Goal: Task Accomplishment & Management: Manage account settings

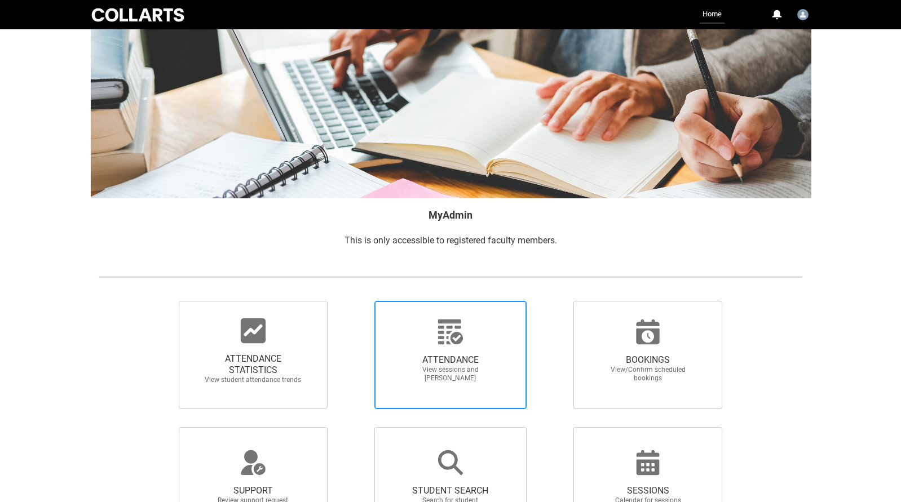
click at [435, 337] on div at bounding box center [450, 332] width 108 height 27
click at [355, 301] on input "ATTENDANCE View sessions and [PERSON_NAME]" at bounding box center [355, 301] width 1 height 1
radio input "true"
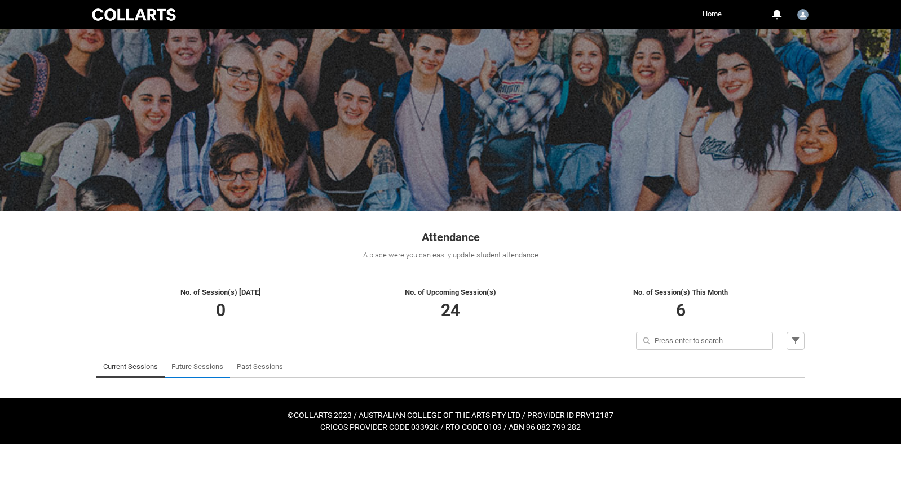
click at [187, 371] on link "Future Sessions" at bounding box center [197, 367] width 52 height 23
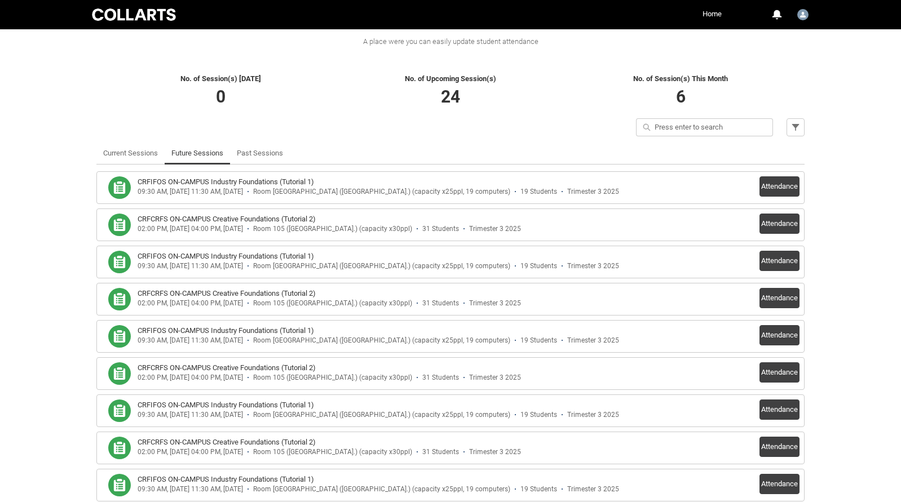
scroll to position [216, 0]
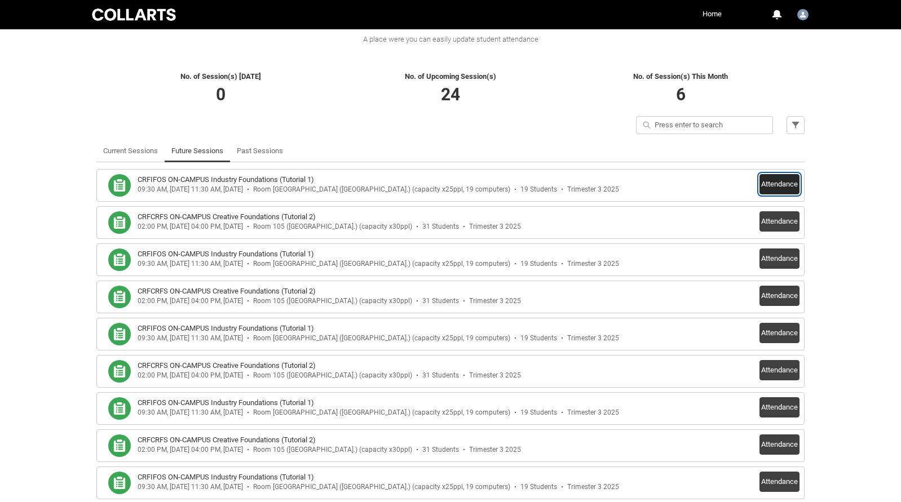
click at [788, 183] on button "Attendance" at bounding box center [780, 184] width 40 height 20
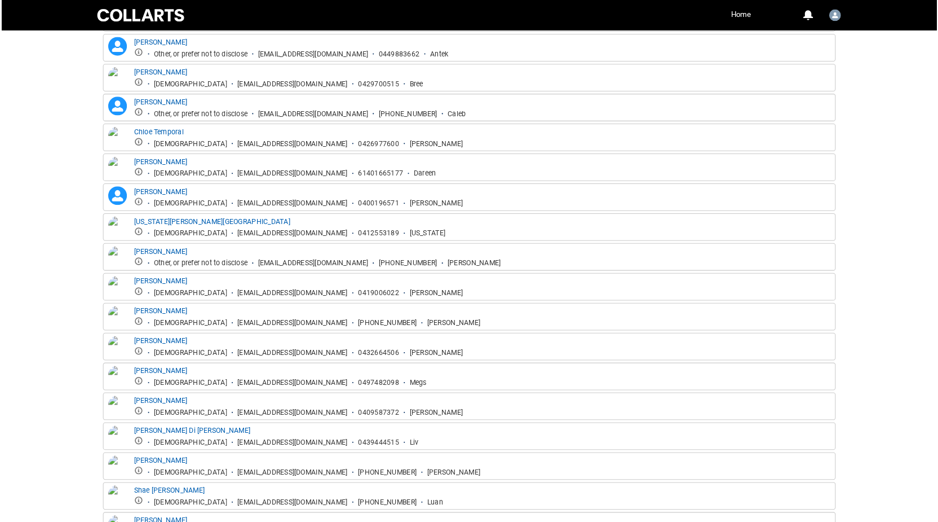
scroll to position [403, 0]
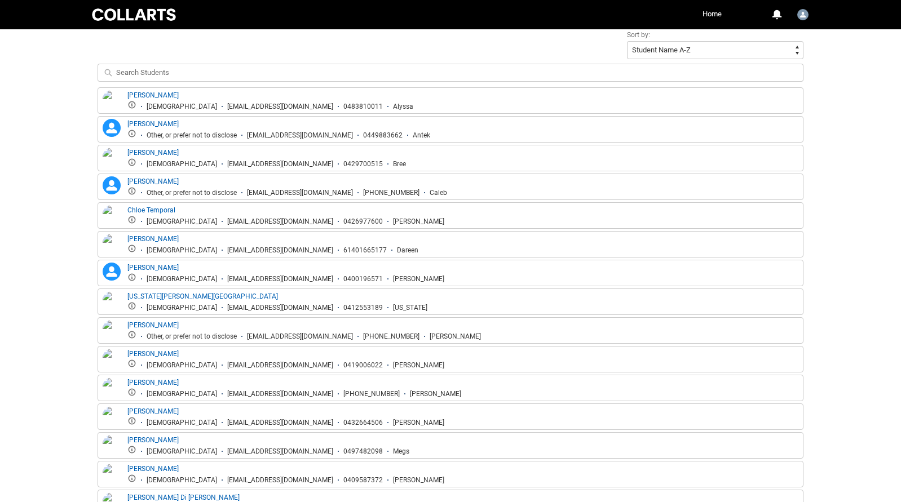
drag, startPoint x: 180, startPoint y: 107, endPoint x: 290, endPoint y: 110, distance: 110.6
click at [291, 110] on div "[EMAIL_ADDRESS][DOMAIN_NAME]" at bounding box center [280, 107] width 106 height 8
copy div "[EMAIL_ADDRESS][DOMAIN_NAME]"
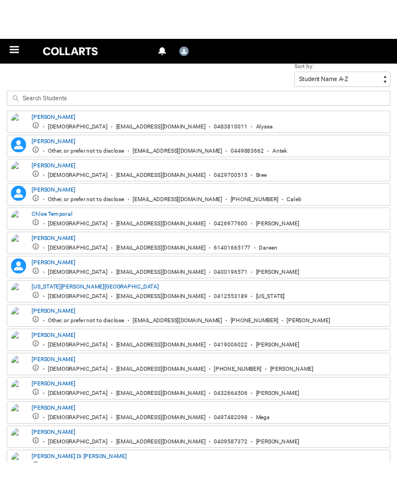
scroll to position [329, 0]
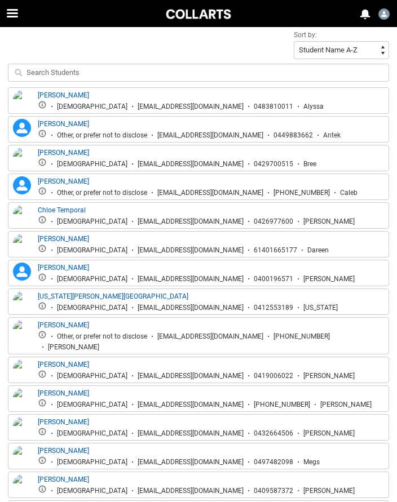
click at [157, 134] on li "[EMAIL_ADDRESS][DOMAIN_NAME]" at bounding box center [205, 135] width 116 height 8
drag, startPoint x: 157, startPoint y: 136, endPoint x: 273, endPoint y: 133, distance: 115.6
click at [263, 133] on li "[EMAIL_ADDRESS][DOMAIN_NAME]" at bounding box center [205, 135] width 116 height 8
copy div "[EMAIL_ADDRESS][DOMAIN_NAME]"
drag, startPoint x: 90, startPoint y: 165, endPoint x: 206, endPoint y: 165, distance: 116.2
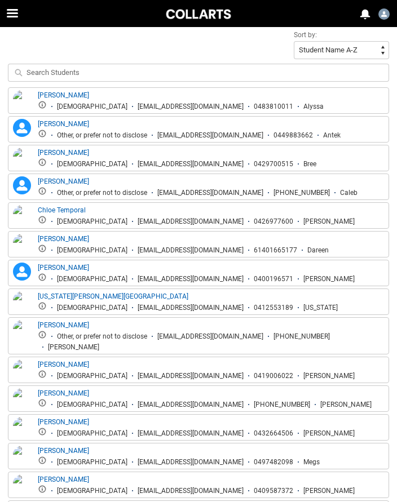
click at [206, 165] on div "[EMAIL_ADDRESS][DOMAIN_NAME]" at bounding box center [191, 164] width 106 height 8
copy div "[EMAIL_ADDRESS][DOMAIN_NAME]"
drag, startPoint x: 158, startPoint y: 193, endPoint x: 272, endPoint y: 192, distance: 113.9
click at [263, 192] on li "[EMAIL_ADDRESS][DOMAIN_NAME]" at bounding box center [205, 193] width 116 height 8
copy div "[EMAIL_ADDRESS][DOMAIN_NAME]"
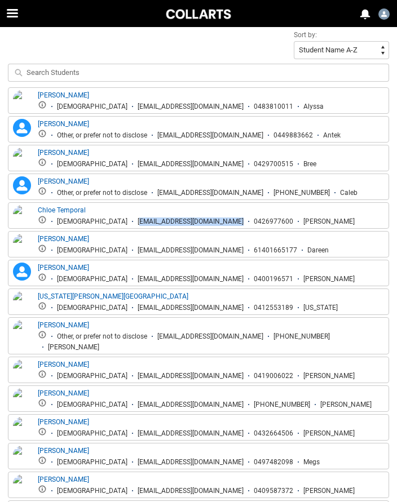
drag, startPoint x: 91, startPoint y: 224, endPoint x: 186, endPoint y: 225, distance: 94.2
click at [186, 225] on div "[EMAIL_ADDRESS][DOMAIN_NAME]" at bounding box center [191, 222] width 106 height 8
click at [138, 224] on div "[EMAIL_ADDRESS][DOMAIN_NAME]" at bounding box center [191, 222] width 106 height 8
drag, startPoint x: 90, startPoint y: 224, endPoint x: 206, endPoint y: 222, distance: 116.8
click at [207, 222] on li "[EMAIL_ADDRESS][DOMAIN_NAME]" at bounding box center [185, 222] width 116 height 8
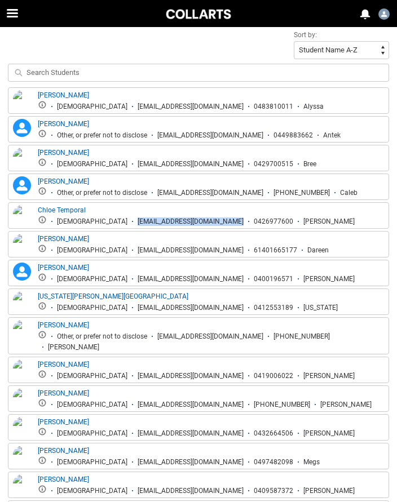
copy div "[EMAIL_ADDRESS][DOMAIN_NAME]"
drag, startPoint x: 90, startPoint y: 251, endPoint x: 206, endPoint y: 251, distance: 116.7
click at [207, 251] on li "[EMAIL_ADDRESS][DOMAIN_NAME]" at bounding box center [185, 250] width 116 height 8
copy div "[EMAIL_ADDRESS][DOMAIN_NAME]"
drag, startPoint x: 28, startPoint y: 248, endPoint x: 199, endPoint y: 280, distance: 173.4
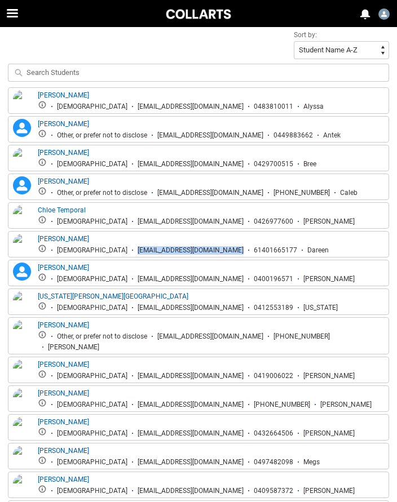
click at [199, 280] on div "[EMAIL_ADDRESS][DOMAIN_NAME]" at bounding box center [191, 279] width 106 height 8
copy div "[EMAIL_ADDRESS][DOMAIN_NAME]"
drag, startPoint x: 91, startPoint y: 308, endPoint x: 197, endPoint y: 308, distance: 106.6
click at [197, 308] on div "[EMAIL_ADDRESS][DOMAIN_NAME]" at bounding box center [191, 308] width 106 height 8
copy div "[EMAIL_ADDRESS][DOMAIN_NAME]"
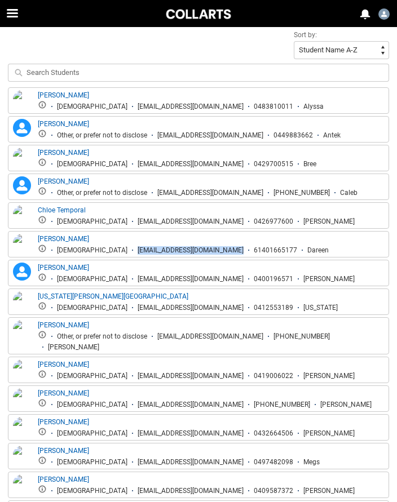
drag, startPoint x: 158, startPoint y: 337, endPoint x: 268, endPoint y: 337, distance: 110.5
click at [263, 337] on div "[EMAIL_ADDRESS][DOMAIN_NAME]" at bounding box center [210, 337] width 106 height 8
copy div "[EMAIL_ADDRESS][DOMAIN_NAME]"
click at [127, 372] on li "[EMAIL_ADDRESS][DOMAIN_NAME]" at bounding box center [185, 376] width 116 height 8
drag, startPoint x: 82, startPoint y: 366, endPoint x: 195, endPoint y: 368, distance: 112.8
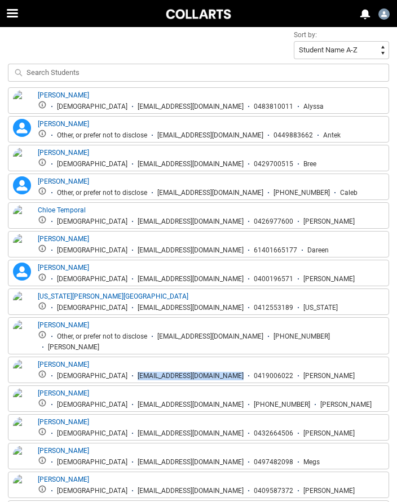
click at [195, 372] on div "[EMAIL_ADDRESS][DOMAIN_NAME]" at bounding box center [191, 376] width 106 height 8
copy div "[EMAIL_ADDRESS][DOMAIN_NAME]"
drag, startPoint x: 90, startPoint y: 394, endPoint x: 200, endPoint y: 395, distance: 110.5
click at [200, 401] on div "[EMAIL_ADDRESS][DOMAIN_NAME]" at bounding box center [191, 405] width 106 height 8
drag, startPoint x: 82, startPoint y: 424, endPoint x: 196, endPoint y: 422, distance: 113.9
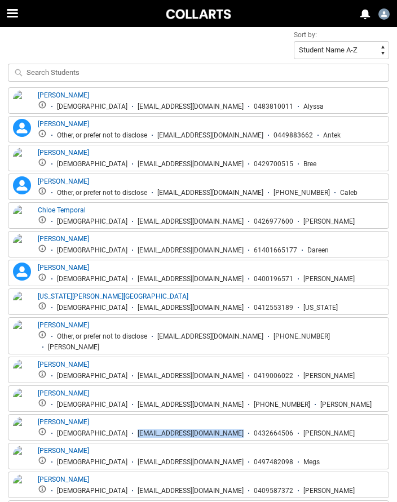
click at [197, 430] on div "[EMAIL_ADDRESS][DOMAIN_NAME]" at bounding box center [191, 434] width 106 height 8
drag, startPoint x: 90, startPoint y: 451, endPoint x: 204, endPoint y: 451, distance: 114.5
click at [204, 459] on li "[EMAIL_ADDRESS][DOMAIN_NAME]" at bounding box center [185, 463] width 116 height 8
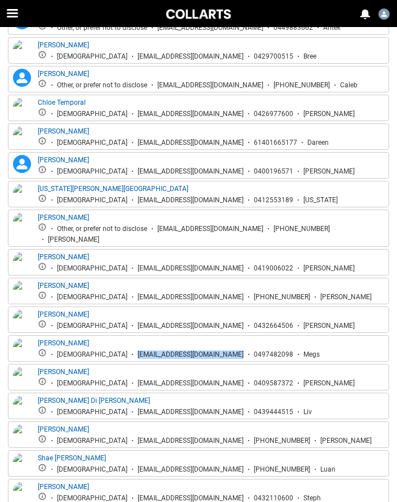
scroll to position [449, 0]
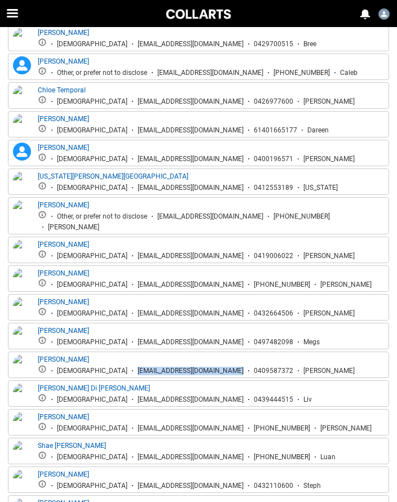
drag, startPoint x: 83, startPoint y: 360, endPoint x: 191, endPoint y: 364, distance: 108.4
click at [191, 367] on li "[EMAIL_ADDRESS][DOMAIN_NAME]" at bounding box center [185, 371] width 116 height 8
drag, startPoint x: 91, startPoint y: 391, endPoint x: 202, endPoint y: 386, distance: 111.8
click at [203, 396] on div "[EMAIL_ADDRESS][DOMAIN_NAME]" at bounding box center [191, 400] width 106 height 8
drag, startPoint x: 10, startPoint y: 374, endPoint x: 206, endPoint y: 420, distance: 201.4
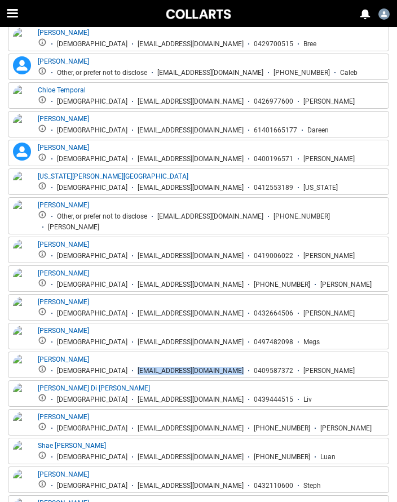
click at [207, 425] on div "[EMAIL_ADDRESS][DOMAIN_NAME]" at bounding box center [191, 429] width 106 height 8
drag, startPoint x: 81, startPoint y: 447, endPoint x: 210, endPoint y: 448, distance: 128.6
click at [210, 453] on li "[EMAIL_ADDRESS][DOMAIN_NAME]" at bounding box center [185, 457] width 116 height 8
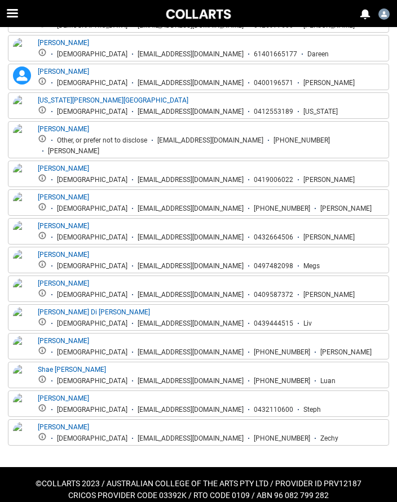
click at [138, 406] on div "[EMAIL_ADDRESS][DOMAIN_NAME]" at bounding box center [191, 410] width 106 height 8
drag, startPoint x: 91, startPoint y: 400, endPoint x: 202, endPoint y: 401, distance: 111.1
click at [202, 406] on li "[EMAIL_ADDRESS][DOMAIN_NAME]" at bounding box center [185, 410] width 116 height 8
drag, startPoint x: 82, startPoint y: 429, endPoint x: 196, endPoint y: 429, distance: 113.4
click at [196, 435] on div "[EMAIL_ADDRESS][DOMAIN_NAME]" at bounding box center [191, 439] width 106 height 8
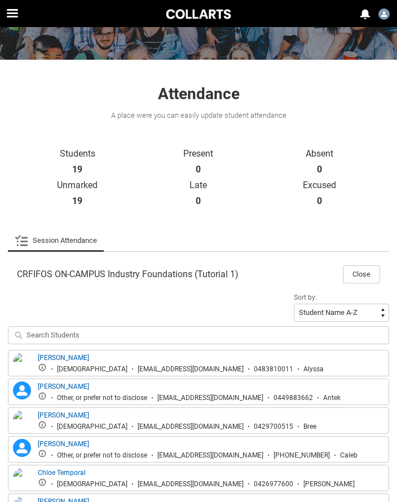
scroll to position [0, 0]
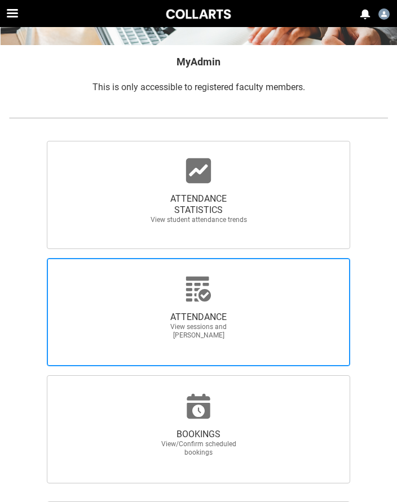
click at [209, 314] on span "ATTENDANCE" at bounding box center [198, 317] width 99 height 11
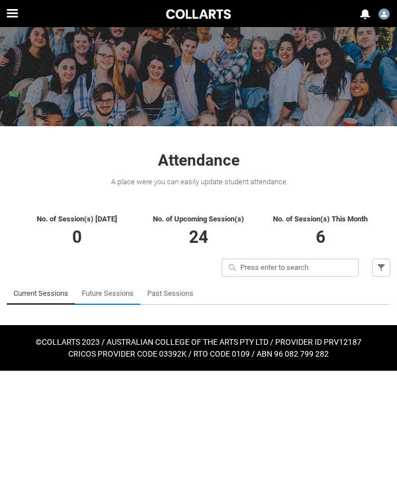
click at [122, 292] on link "Future Sessions" at bounding box center [108, 294] width 52 height 23
